Goal: Task Accomplishment & Management: Use online tool/utility

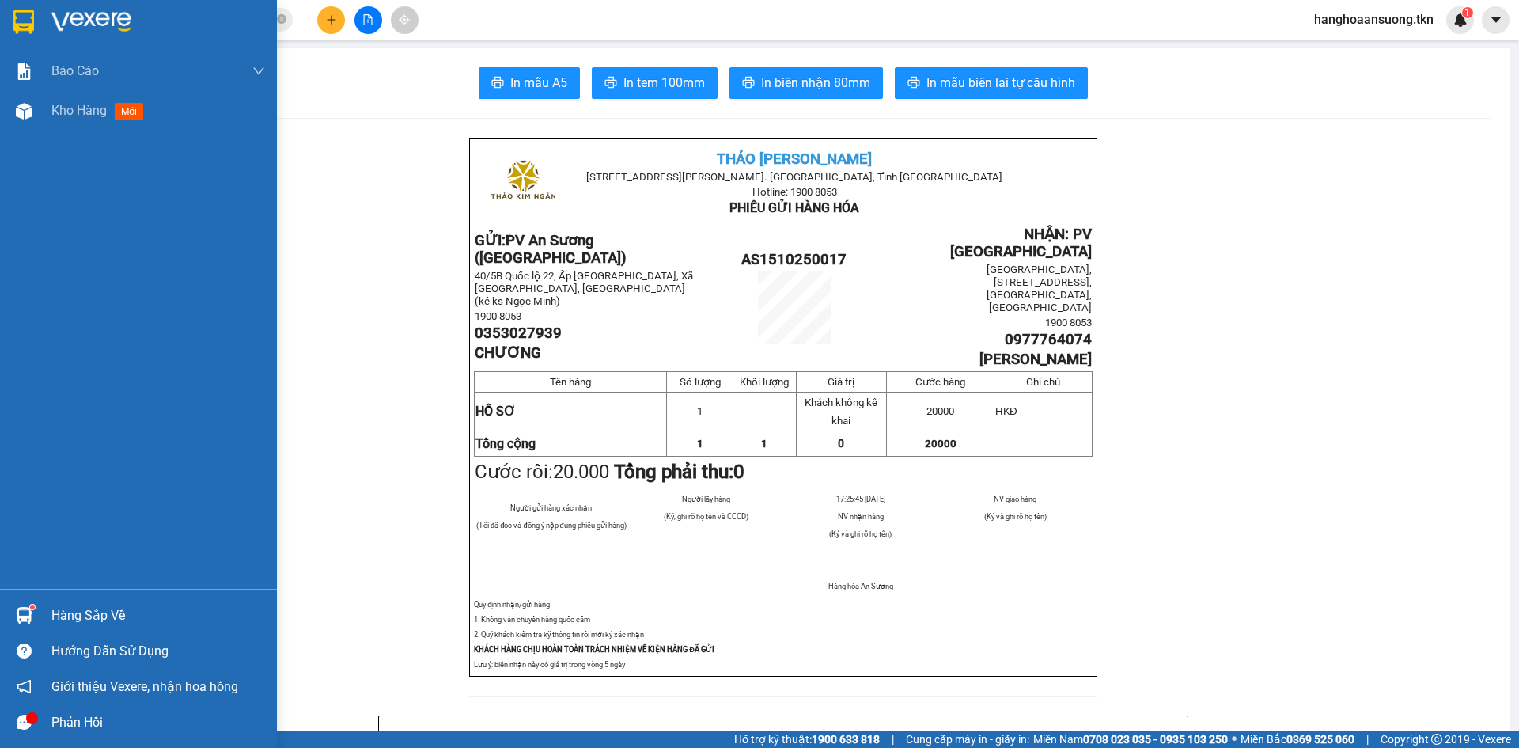
click at [16, 616] on img at bounding box center [24, 615] width 17 height 17
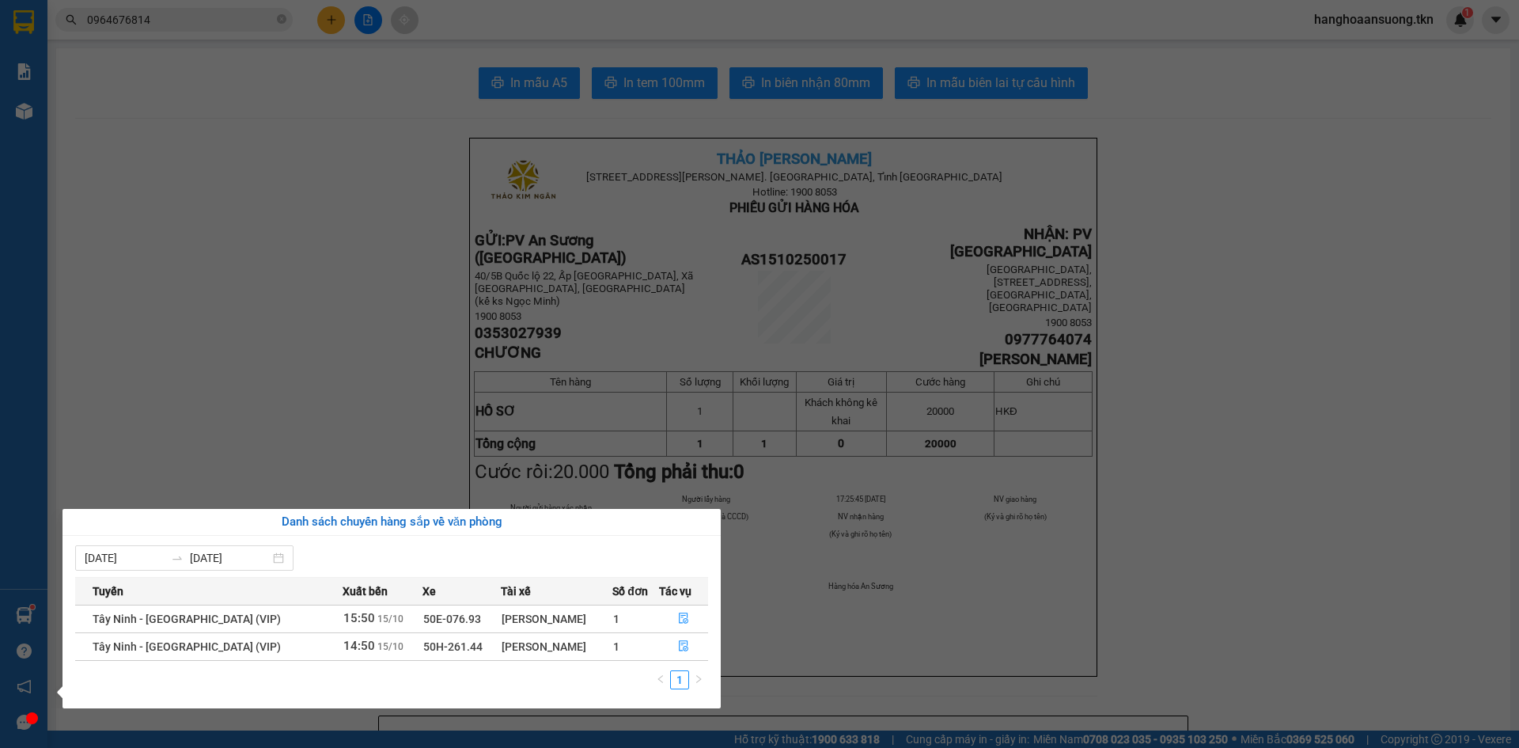
click at [230, 442] on section "Kết quả tìm kiếm ( 1 ) Bộ lọc Mã ĐH Trạng thái Món hàng Thu hộ Tổng cước Chưa c…" at bounding box center [759, 374] width 1519 height 748
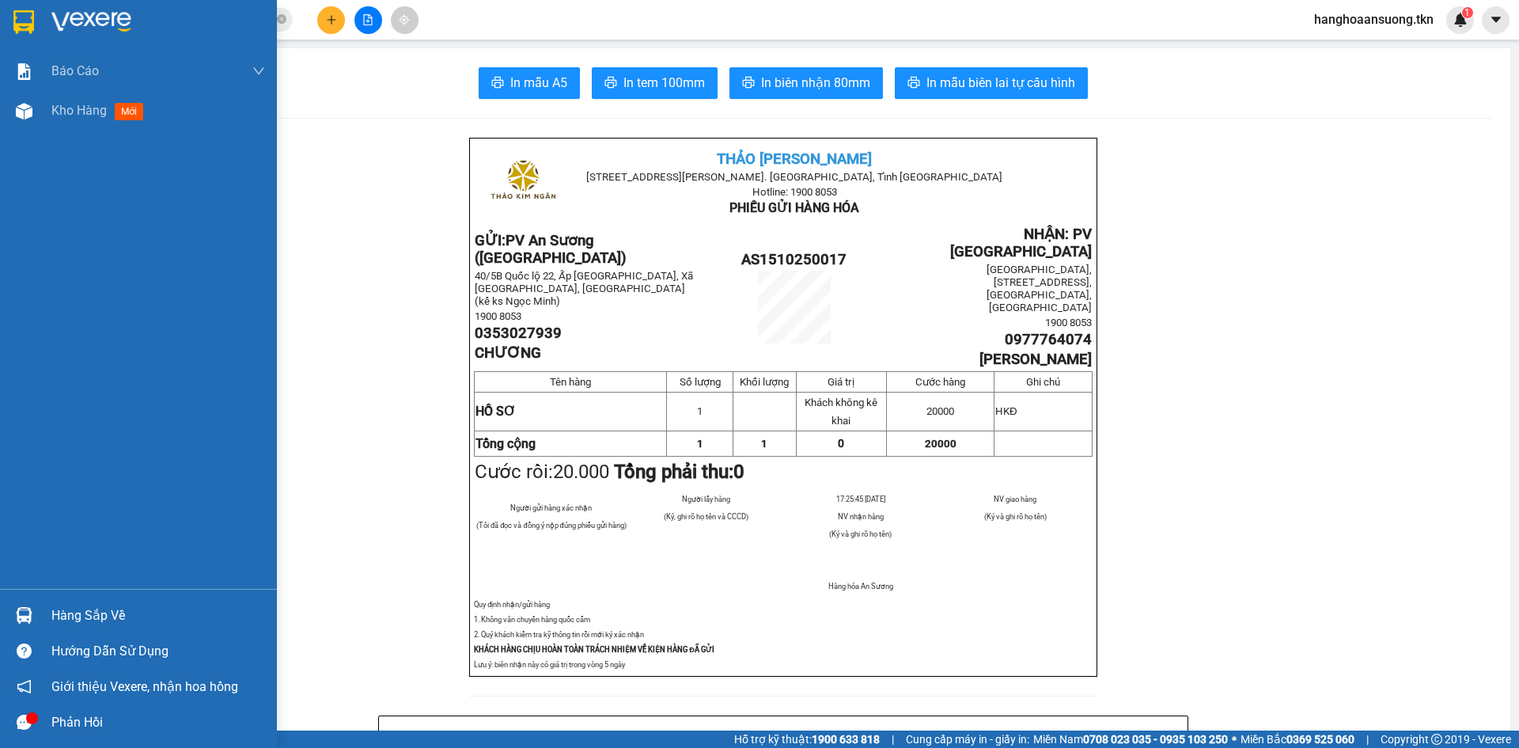
click at [80, 619] on div "Hàng sắp về" at bounding box center [158, 616] width 214 height 24
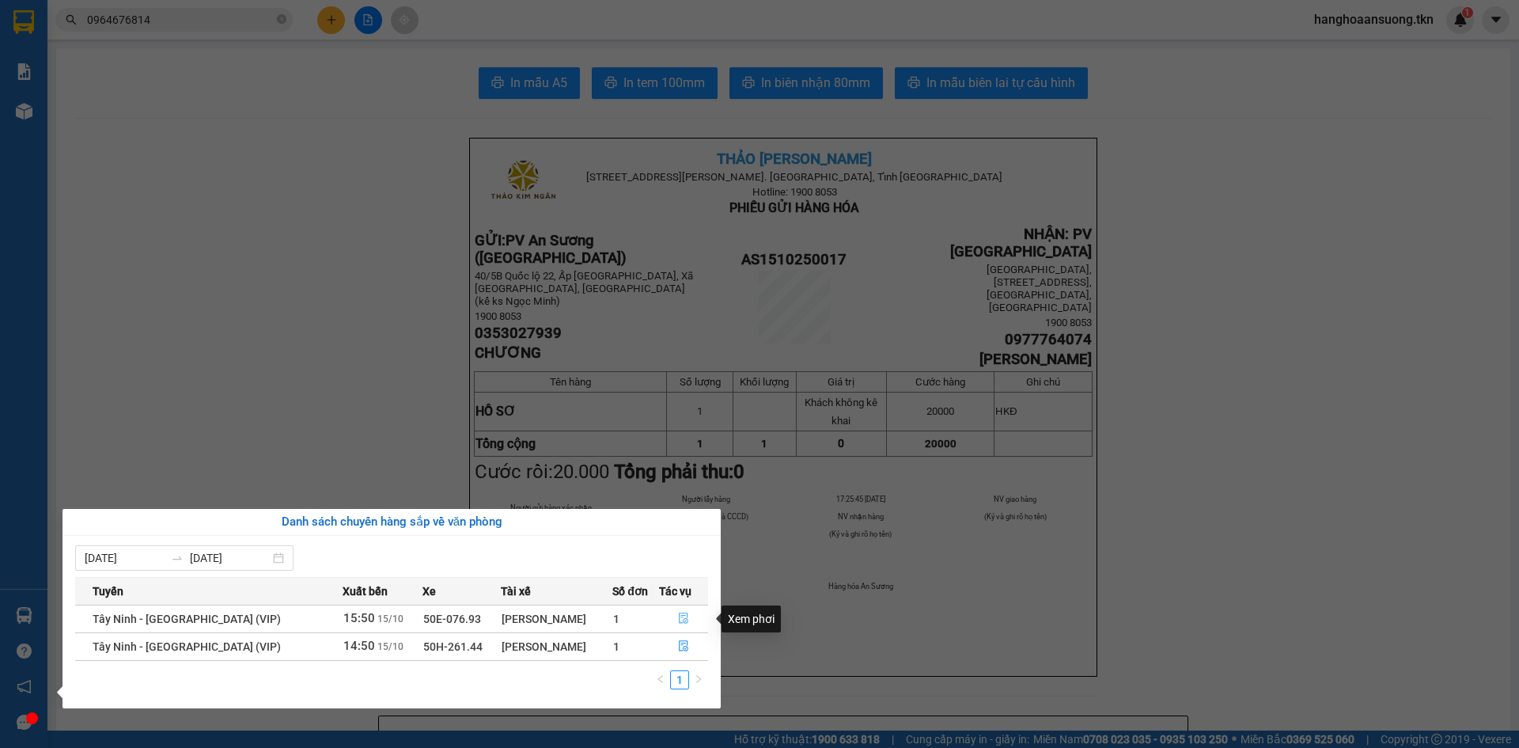
click at [678, 624] on icon "file-done" at bounding box center [683, 617] width 11 height 11
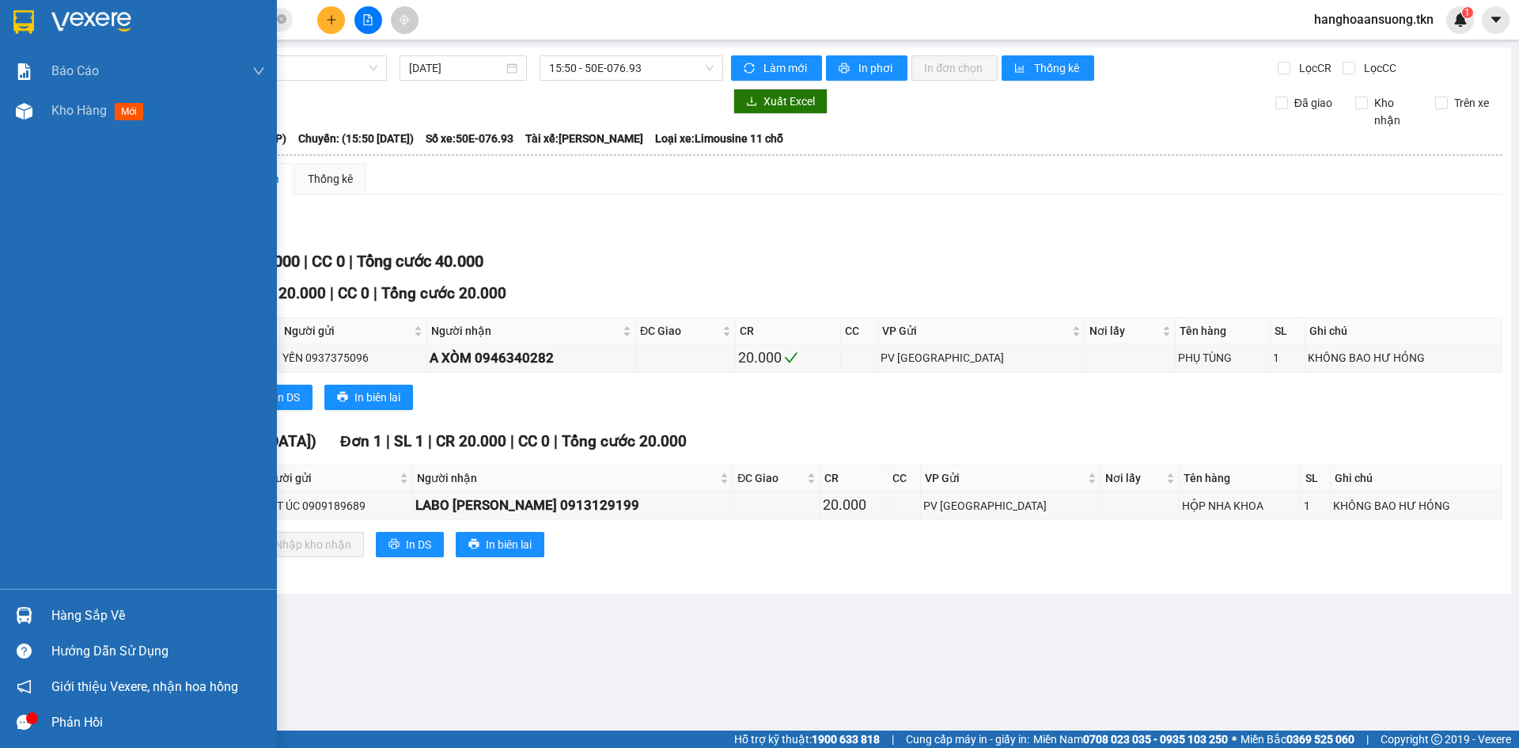
click at [44, 619] on div "Hàng sắp về" at bounding box center [138, 615] width 277 height 36
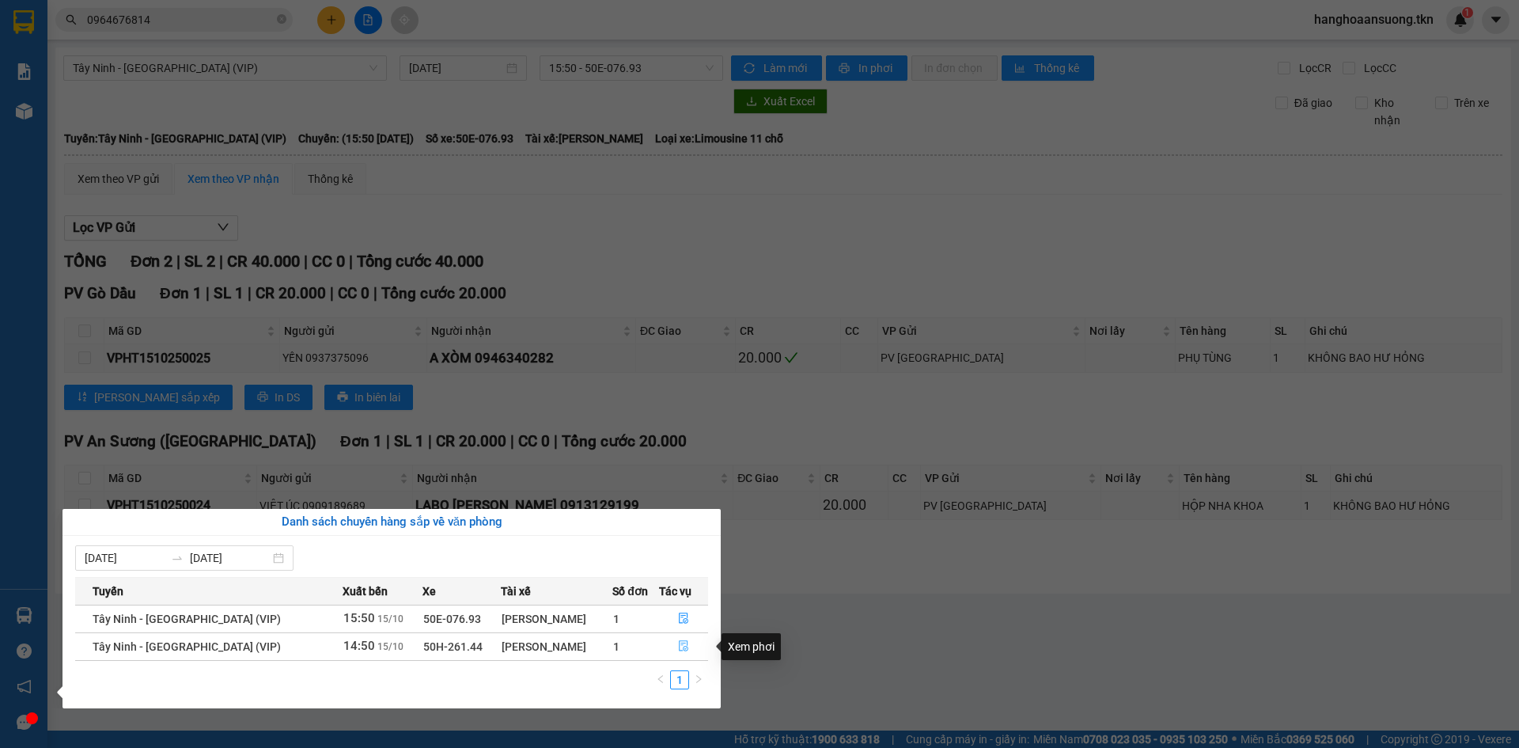
click at [673, 643] on button "button" at bounding box center [683, 646] width 47 height 25
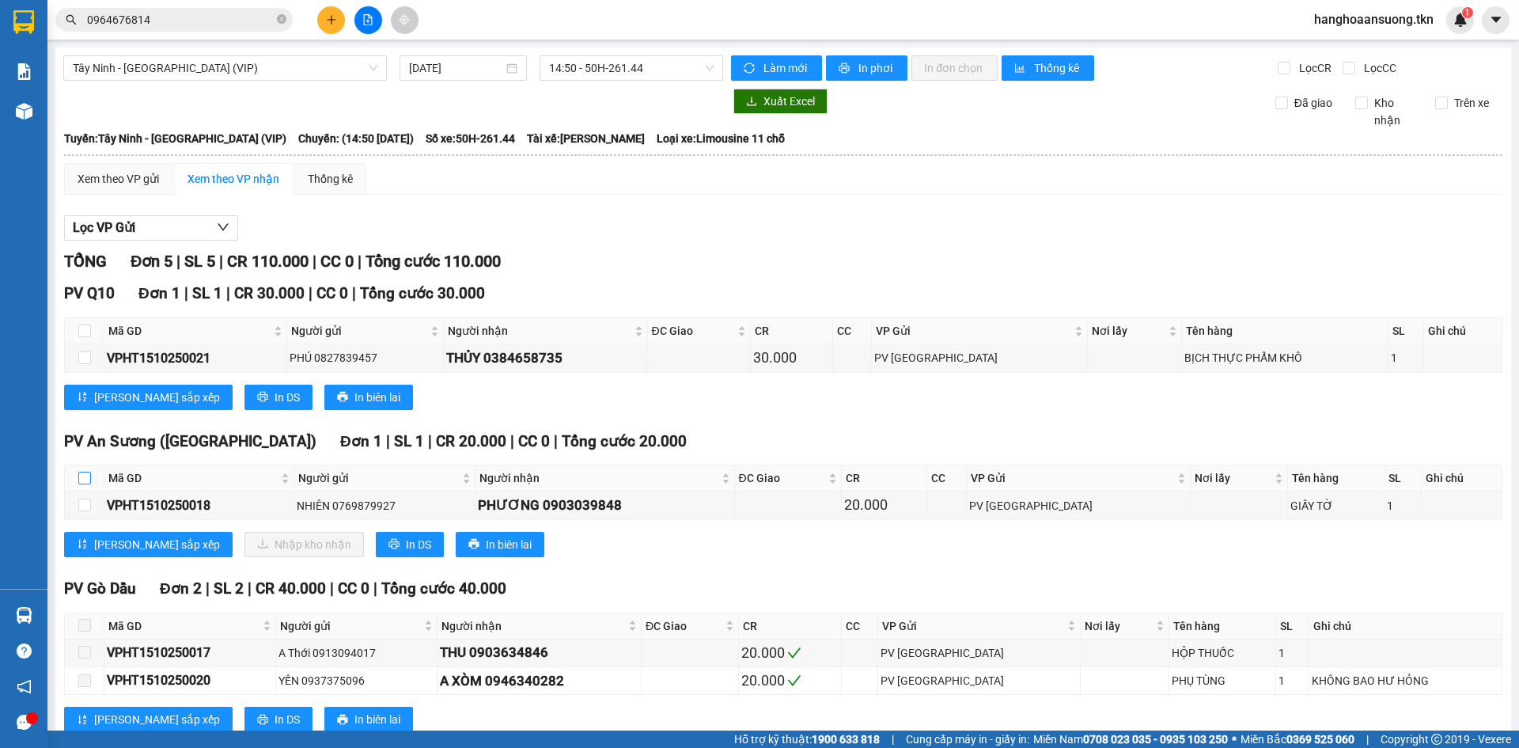
click at [90, 470] on label at bounding box center [84, 477] width 13 height 17
click at [90, 472] on input "checkbox" at bounding box center [84, 478] width 13 height 13
checkbox input "true"
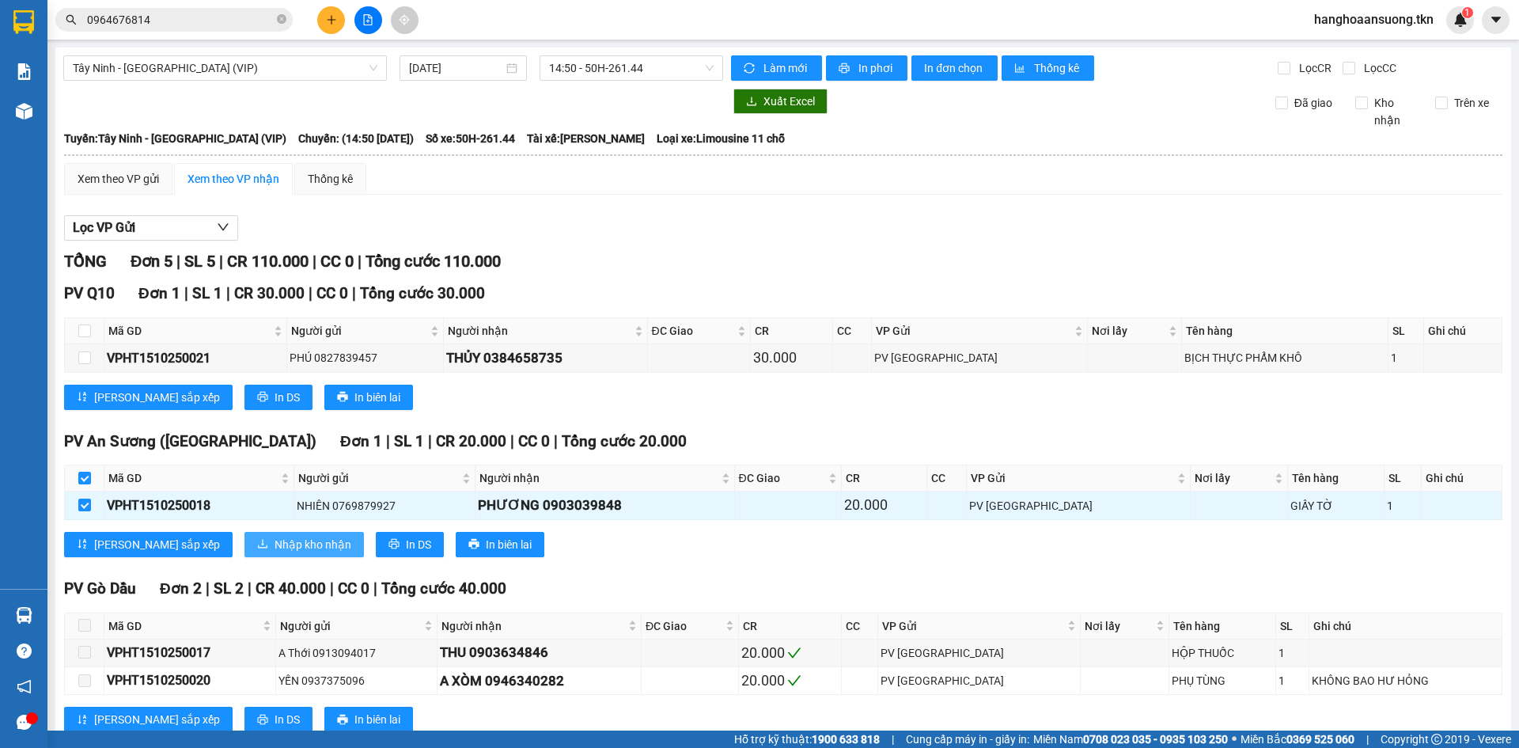
click at [244, 535] on button "Nhập kho nhận" at bounding box center [303, 544] width 119 height 25
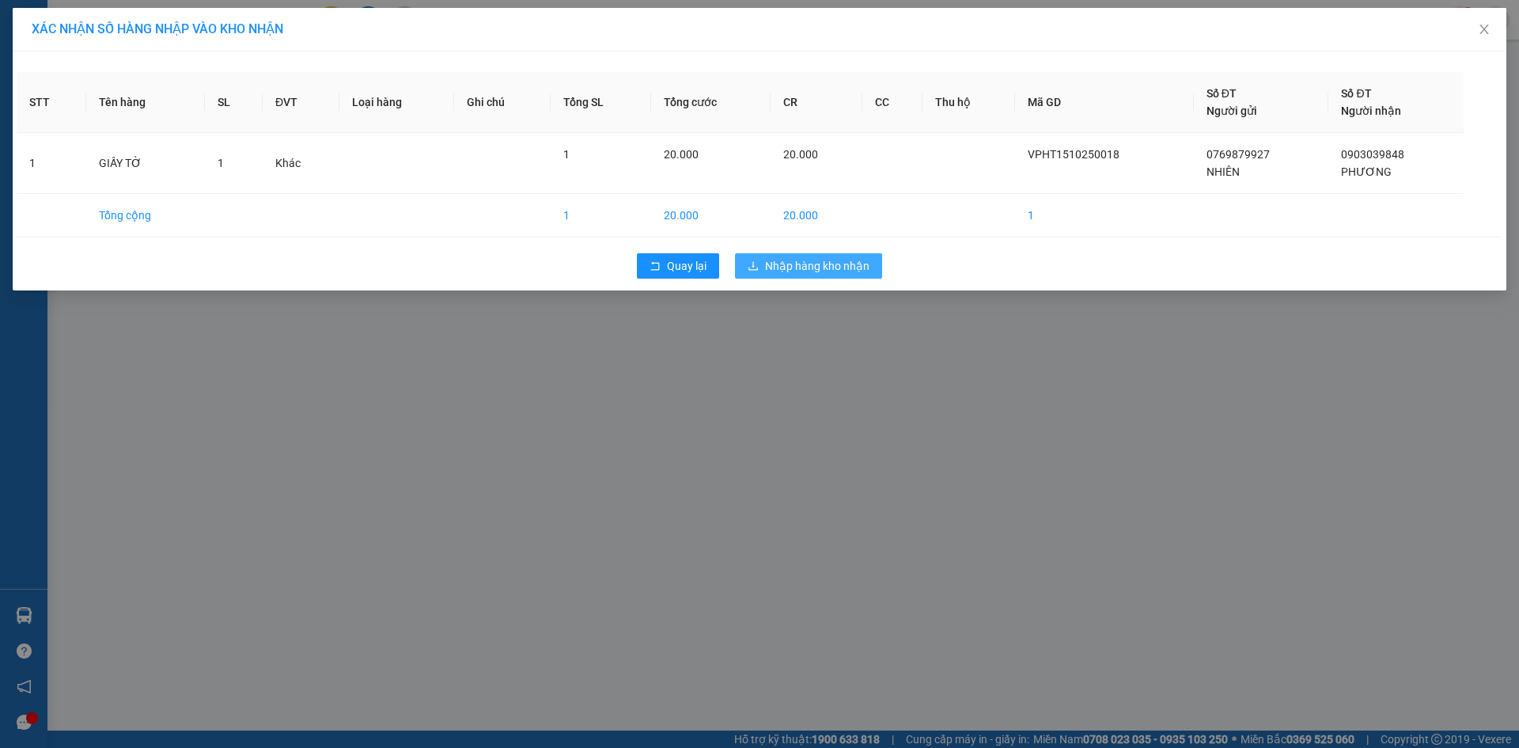
click at [839, 263] on span "Nhập hàng kho nhận" at bounding box center [817, 265] width 104 height 17
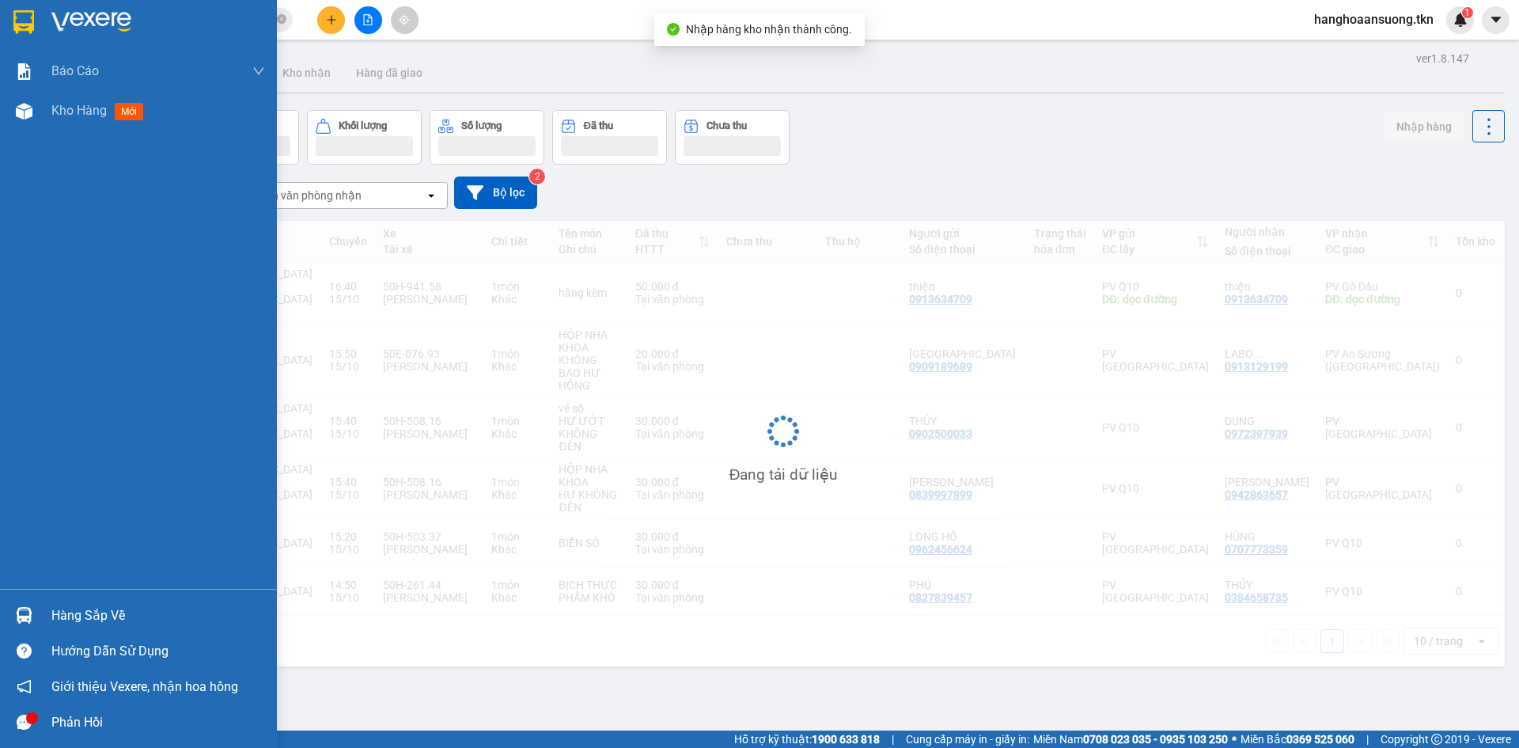
click at [22, 609] on img at bounding box center [24, 615] width 17 height 17
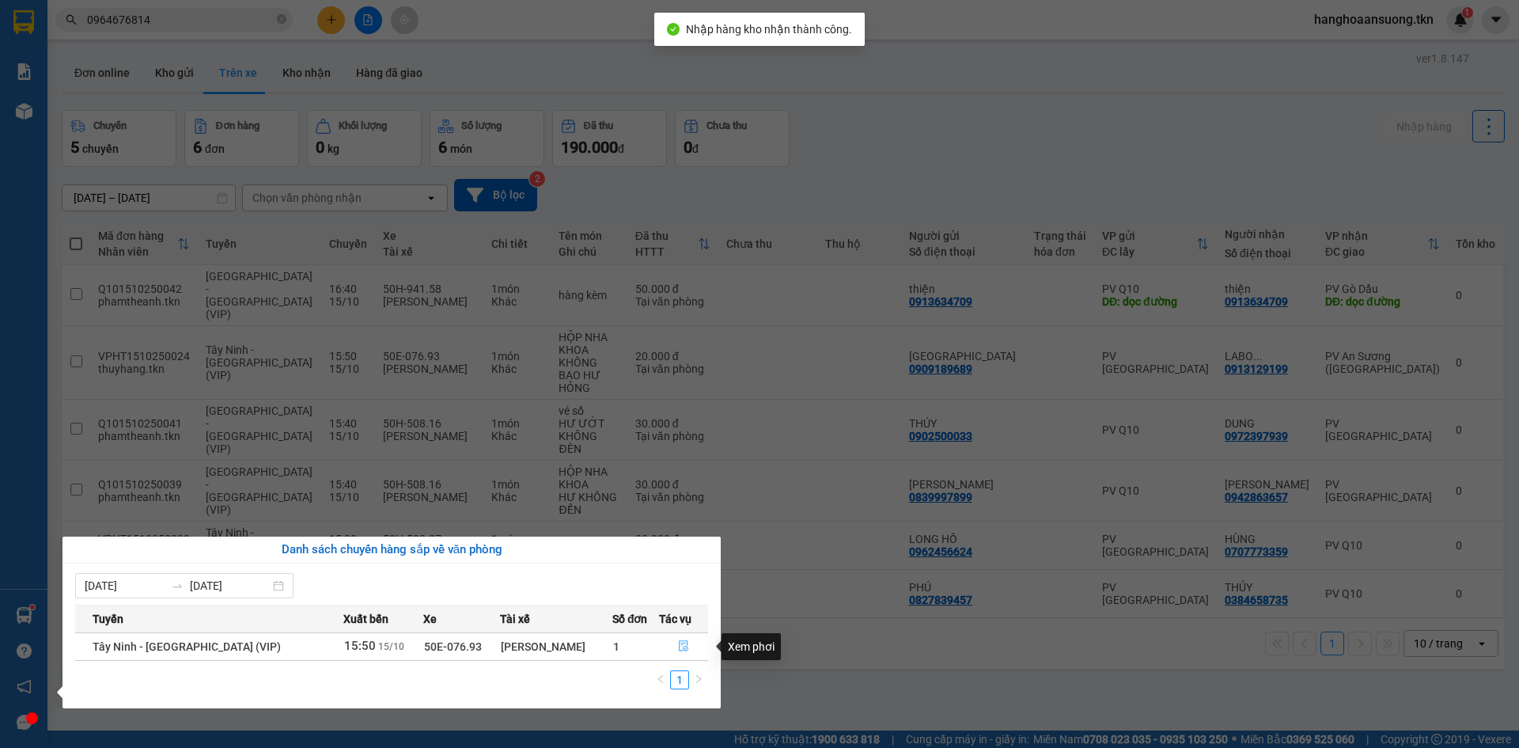
click at [684, 643] on button "button" at bounding box center [683, 646] width 47 height 25
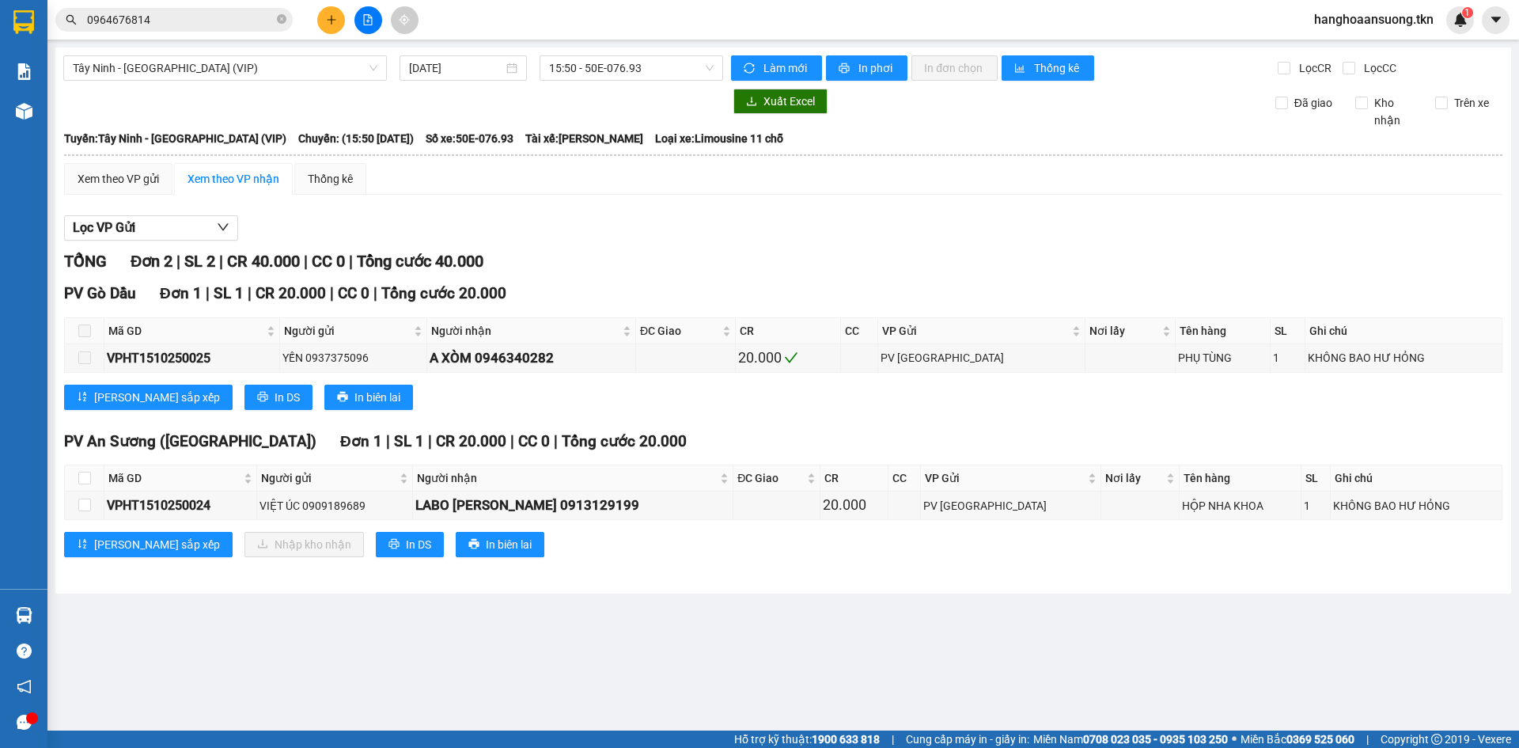
click at [92, 481] on th at bounding box center [85, 478] width 40 height 26
click at [85, 478] on input "checkbox" at bounding box center [84, 478] width 13 height 13
checkbox input "true"
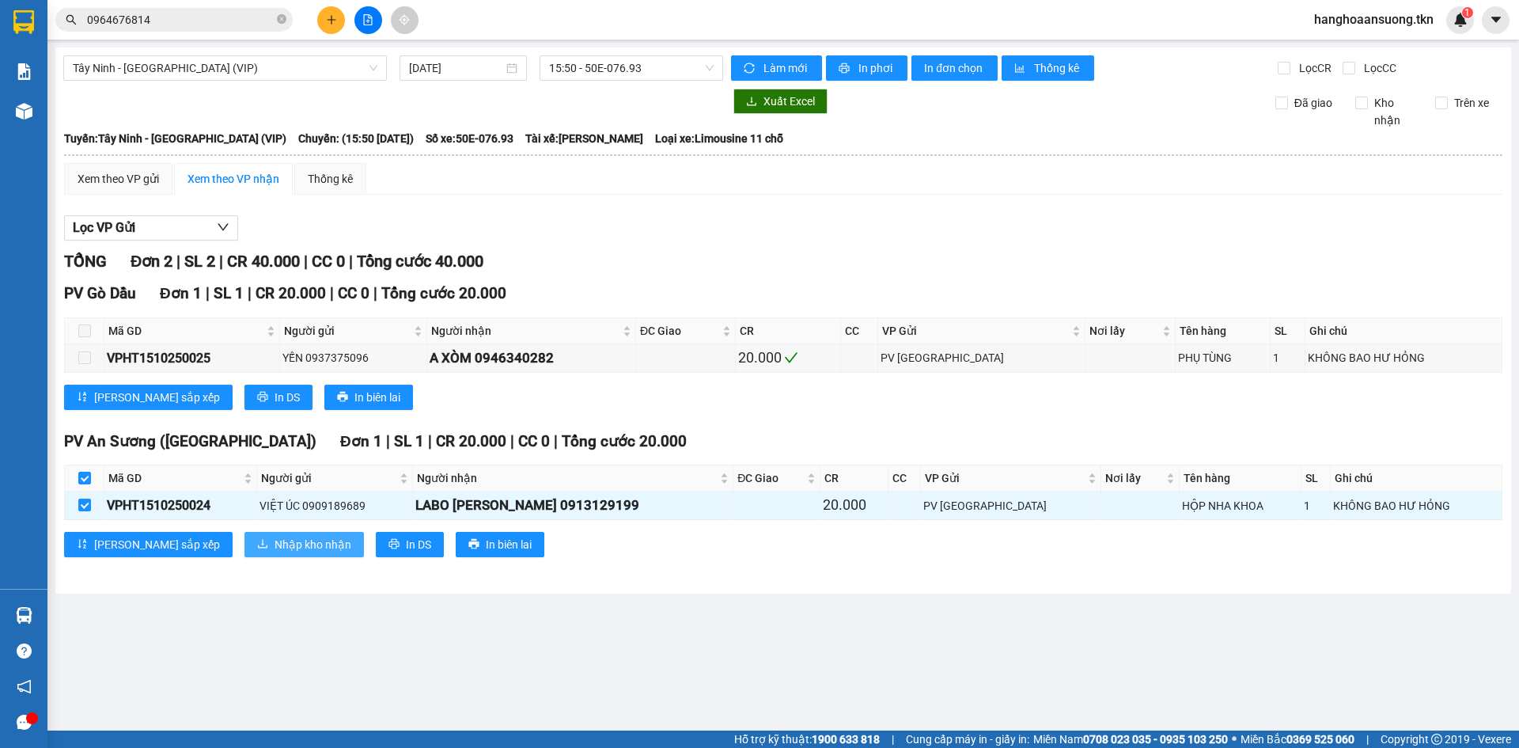
click at [244, 546] on button "Nhập kho nhận" at bounding box center [303, 544] width 119 height 25
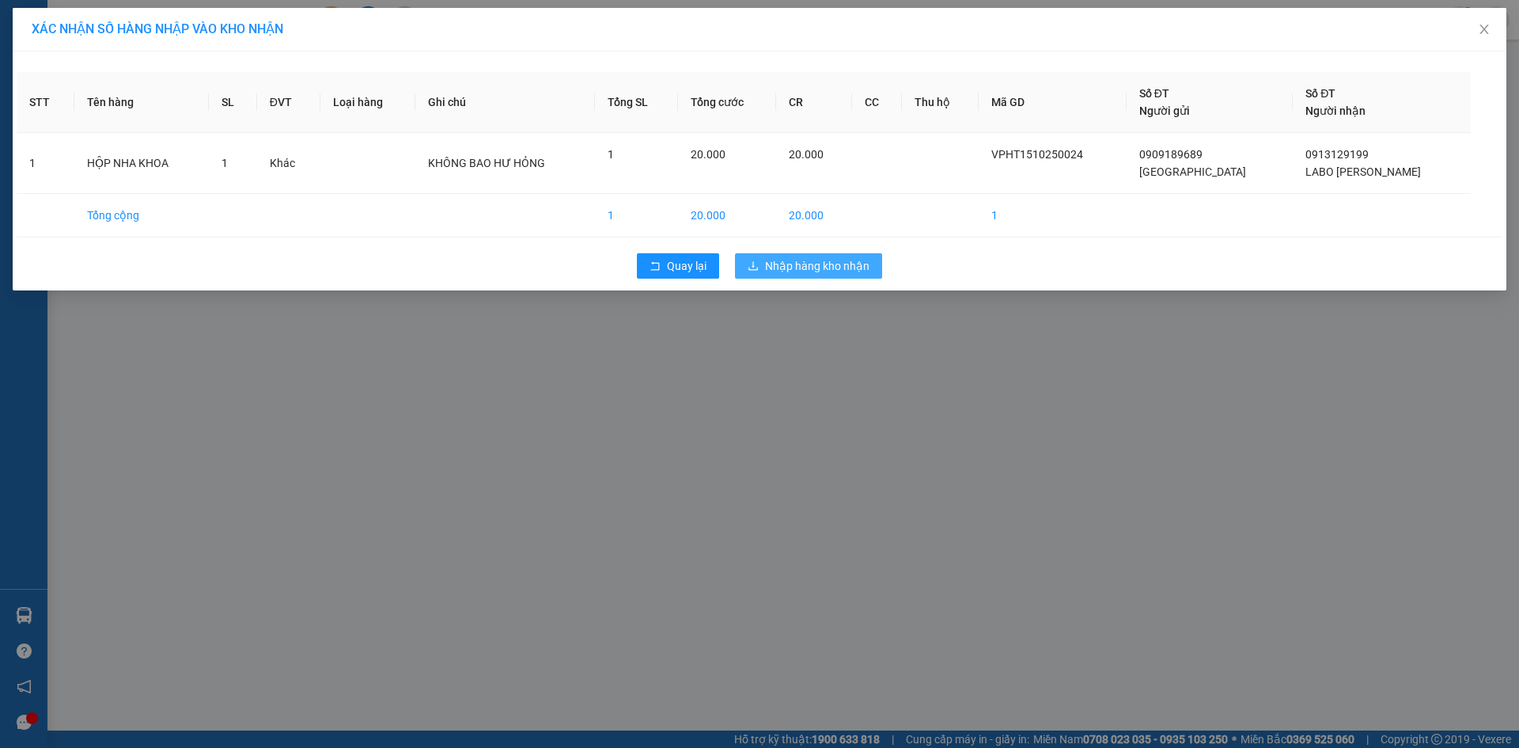
click at [758, 274] on button "Nhập hàng kho nhận" at bounding box center [808, 265] width 147 height 25
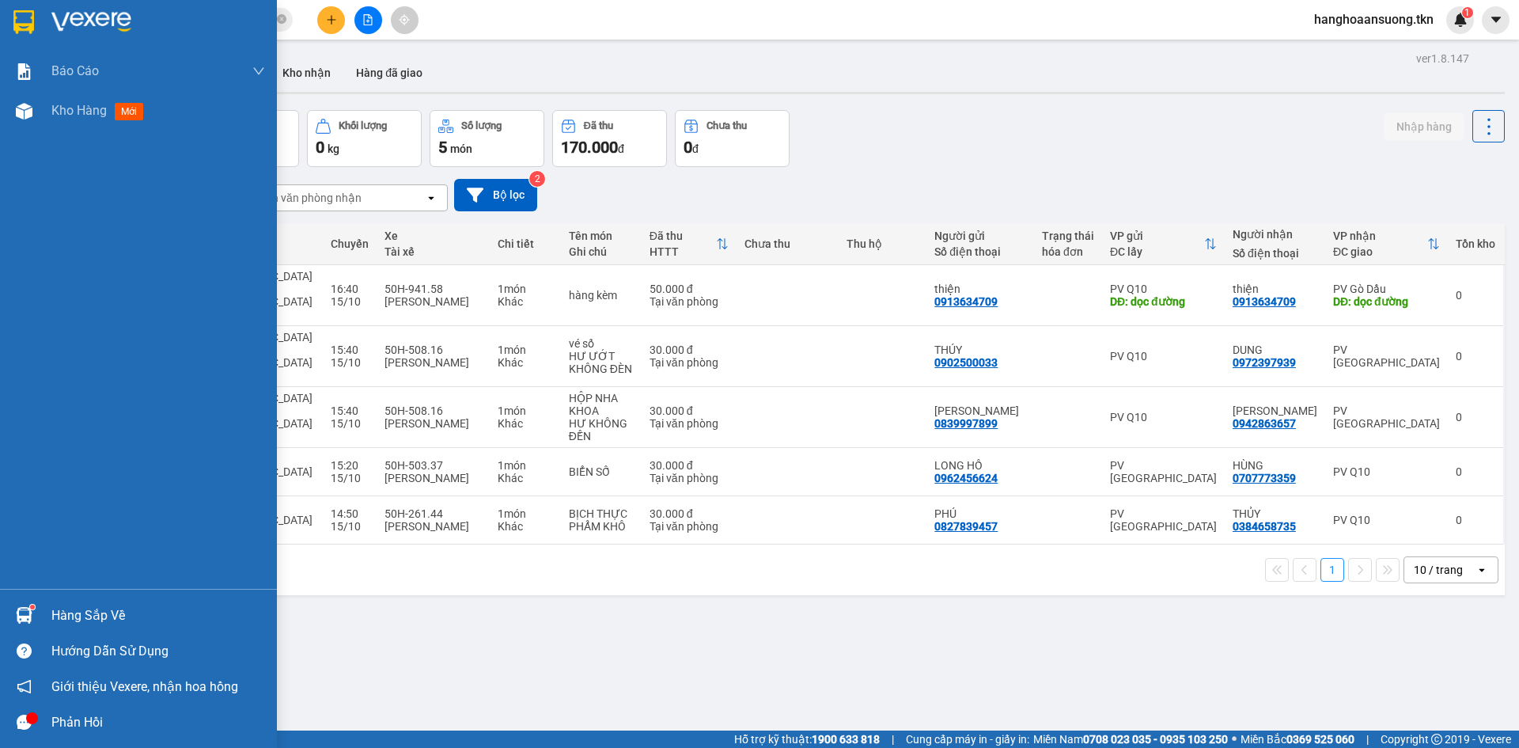
click at [35, 620] on div at bounding box center [24, 615] width 28 height 28
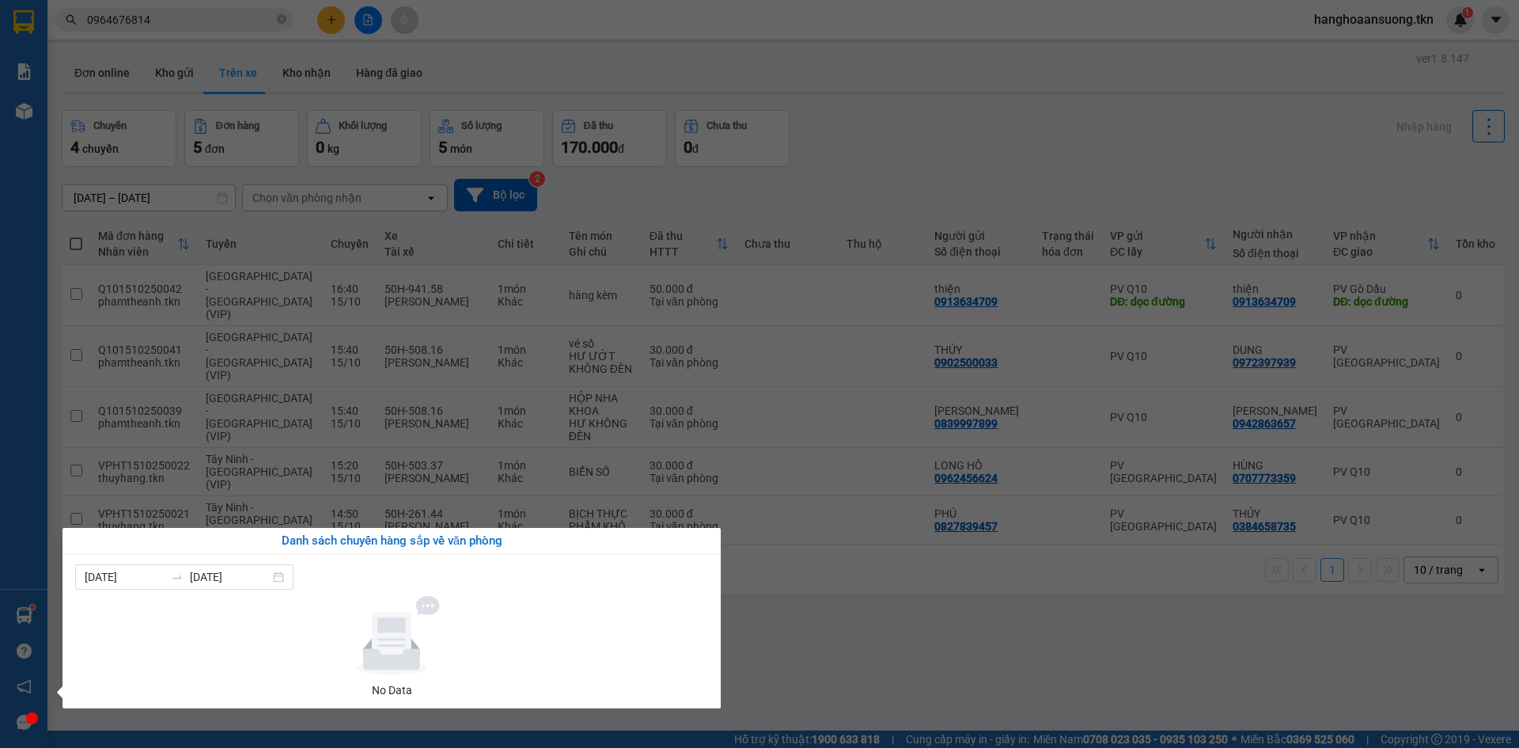
click at [618, 504] on section "Kết quả tìm kiếm ( 1 ) Bộ lọc Mã ĐH Trạng thái Món hàng Thu hộ Tổng cước Chưa c…" at bounding box center [759, 374] width 1519 height 748
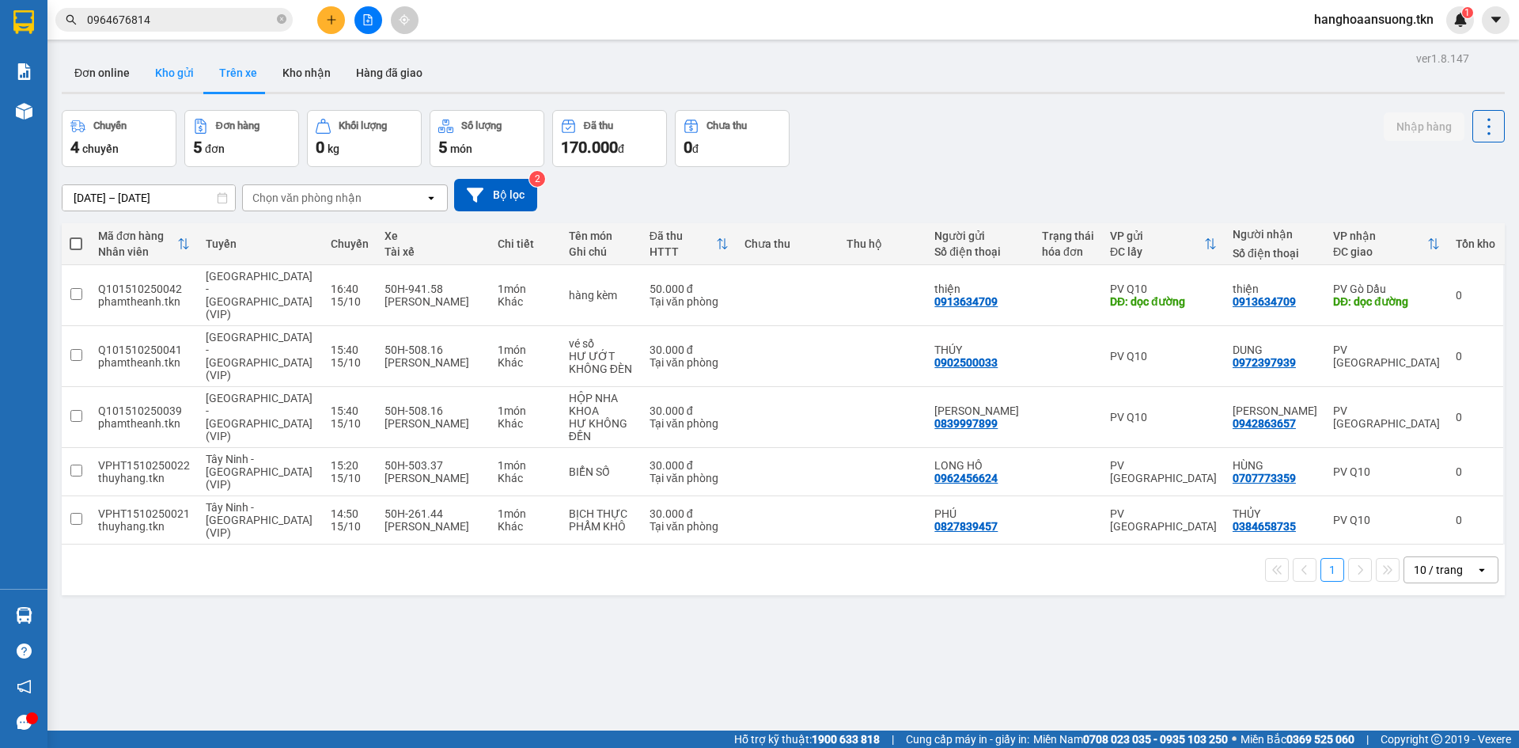
click at [156, 64] on button "Kho gửi" at bounding box center [174, 73] width 64 height 38
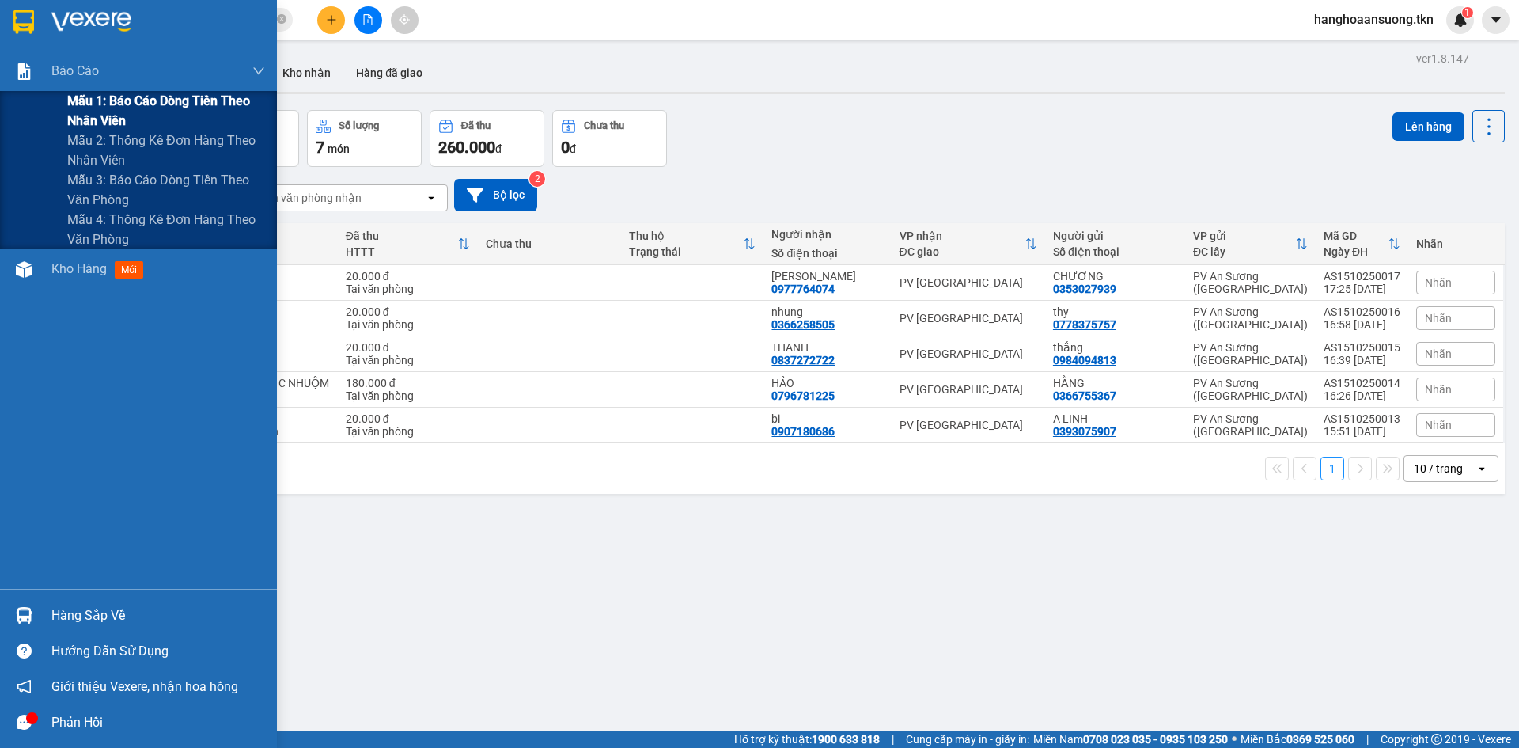
click at [111, 120] on span "Mẫu 1: Báo cáo dòng tiền theo nhân viên" at bounding box center [166, 111] width 198 height 40
